Goal: Transaction & Acquisition: Purchase product/service

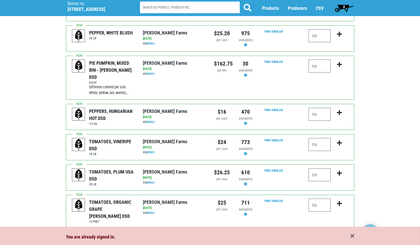
scroll to position [104, 0]
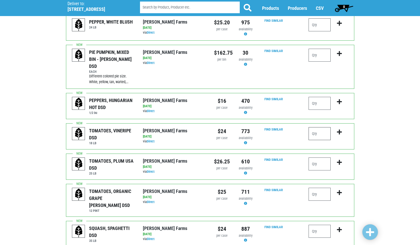
click at [322, 127] on input "number" at bounding box center [319, 133] width 22 height 13
type input "1"
click at [341, 129] on icon "submit" at bounding box center [339, 132] width 5 height 6
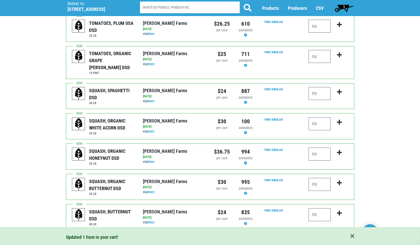
scroll to position [259, 0]
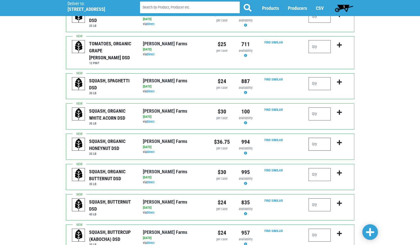
click at [325, 138] on input "number" at bounding box center [319, 144] width 22 height 13
type input "1"
click at [340, 140] on icon "submit" at bounding box center [339, 143] width 5 height 6
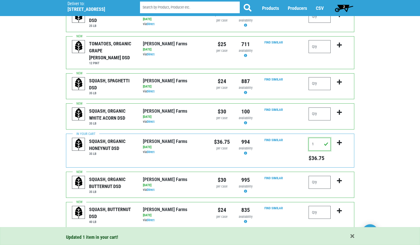
click at [316, 138] on input "1" at bounding box center [319, 144] width 22 height 13
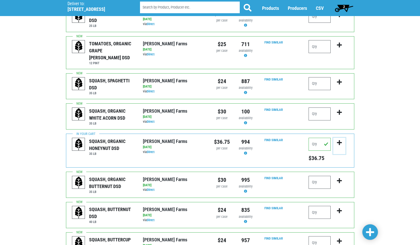
click at [340, 140] on icon "submit" at bounding box center [339, 143] width 5 height 6
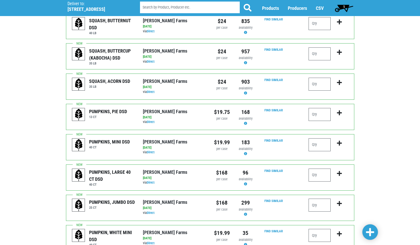
scroll to position [466, 0]
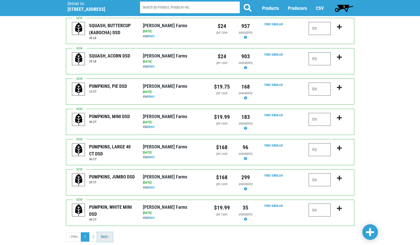
click at [108, 233] on link "Next ›" at bounding box center [104, 237] width 15 height 9
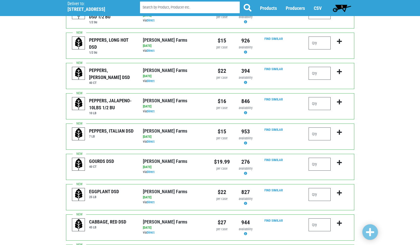
scroll to position [114, 0]
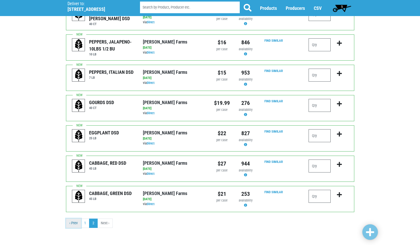
click at [76, 223] on link "‹ Prev" at bounding box center [73, 223] width 15 height 9
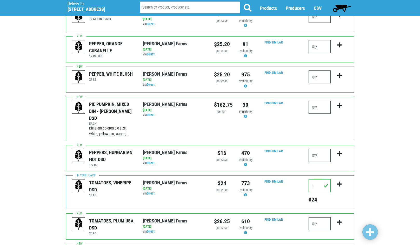
scroll to position [52, 0]
click at [315, 179] on input "1" at bounding box center [319, 185] width 22 height 13
type input "0"
click at [340, 181] on icon "submit" at bounding box center [339, 184] width 5 height 6
